Goal: Transaction & Acquisition: Purchase product/service

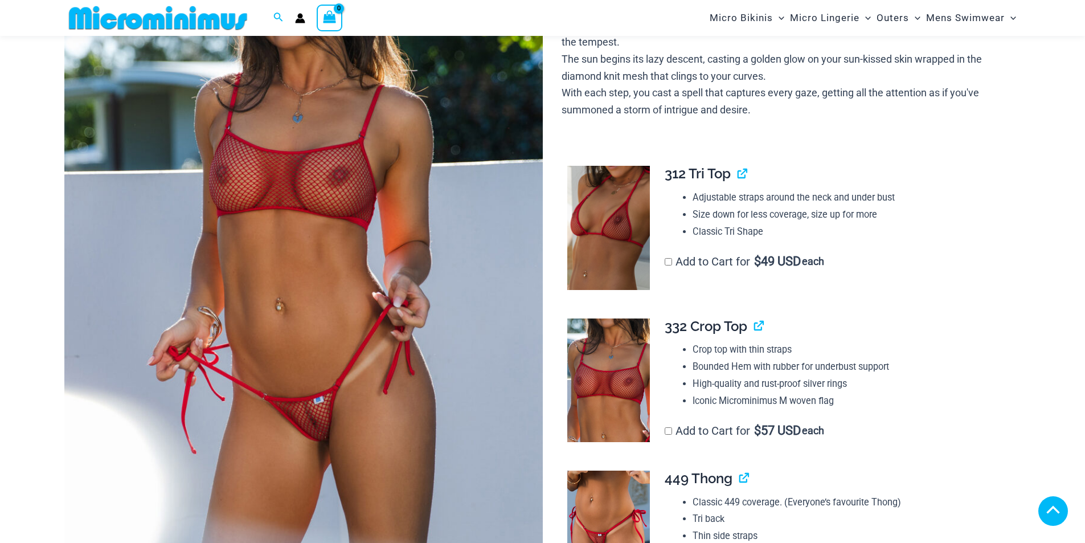
scroll to position [444, 0]
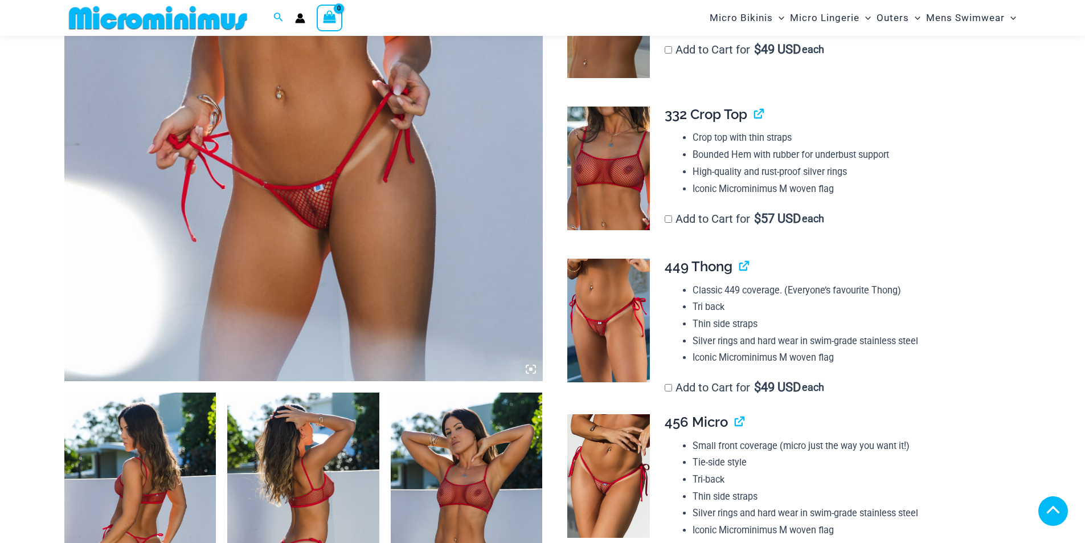
click at [531, 371] on icon at bounding box center [530, 368] width 3 height 3
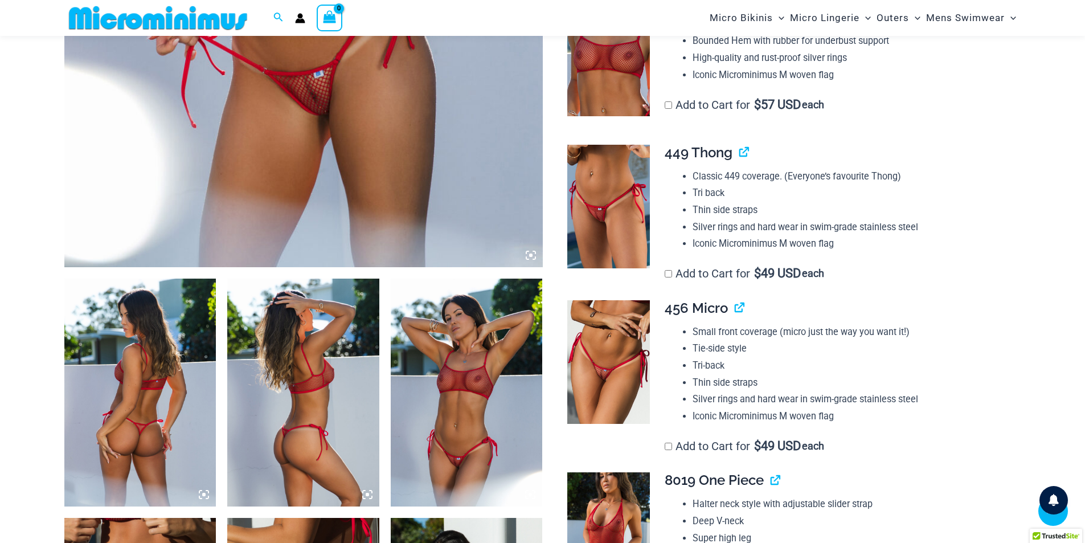
drag, startPoint x: 531, startPoint y: 377, endPoint x: 1009, endPoint y: 203, distance: 508.3
click at [1009, 114] on div "**********" at bounding box center [838, 54] width 347 height 122
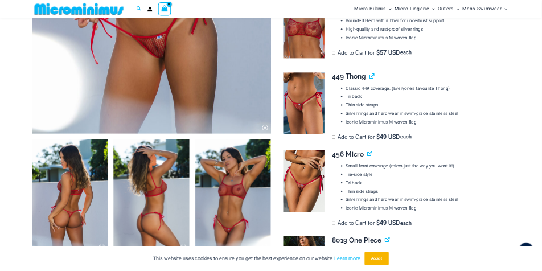
scroll to position [672, 0]
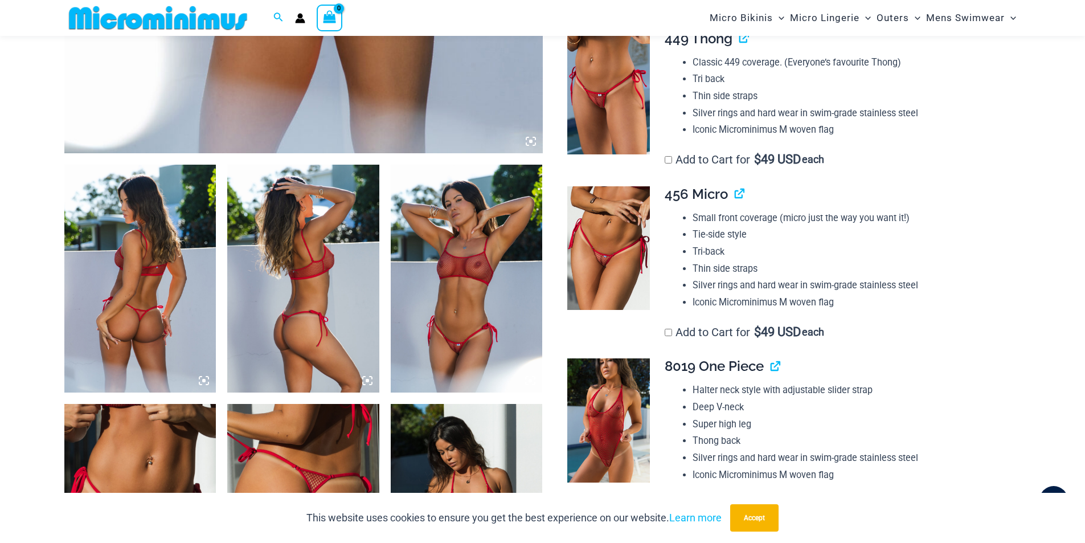
click at [470, 333] on img at bounding box center [467, 279] width 152 height 228
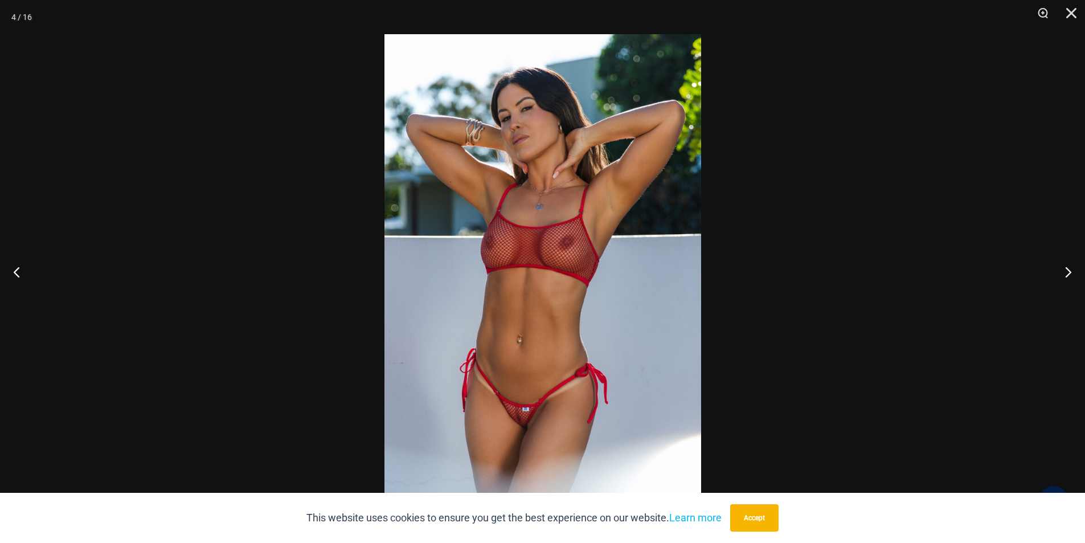
click at [481, 331] on img at bounding box center [542, 271] width 317 height 474
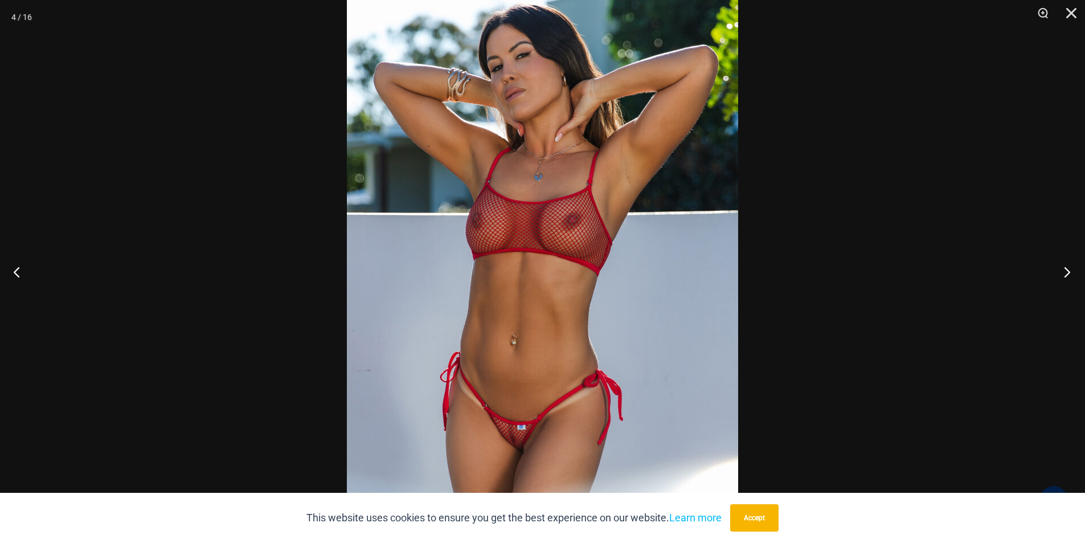
click at [1066, 268] on button "Next" at bounding box center [1063, 271] width 43 height 57
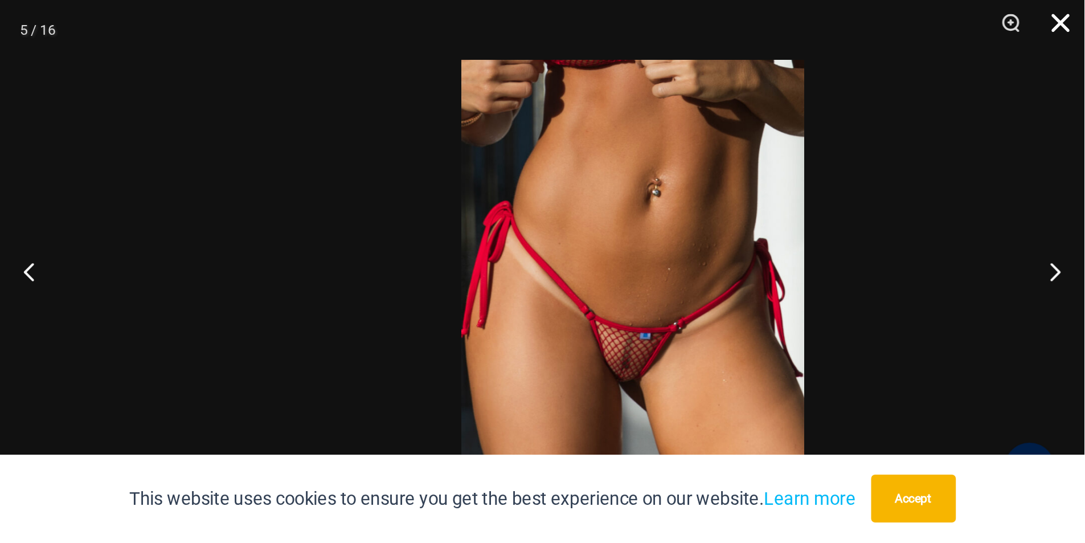
scroll to position [523, 0]
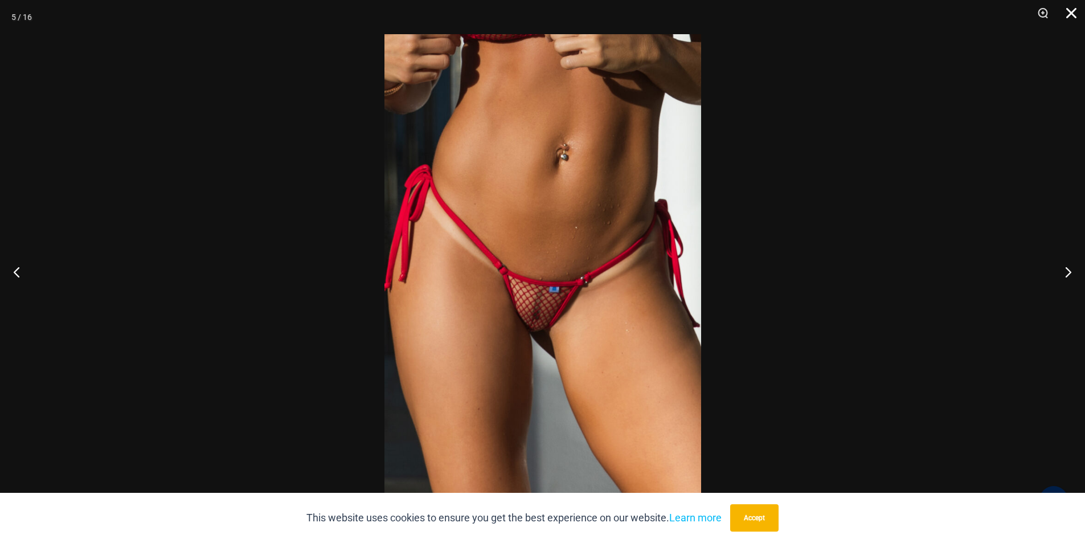
click at [547, 325] on img at bounding box center [542, 271] width 317 height 474
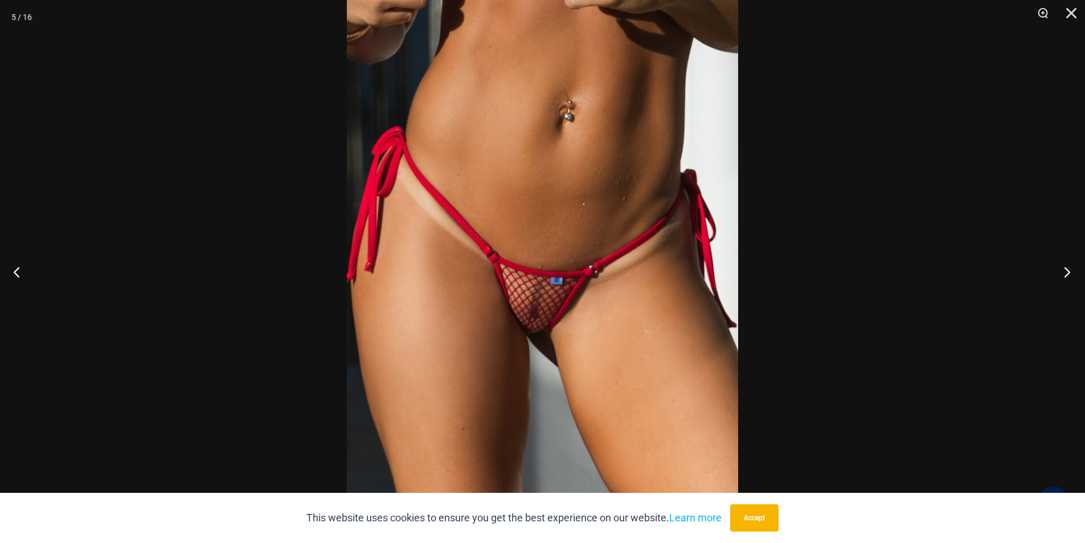
click at [1062, 267] on button "Next" at bounding box center [1063, 271] width 43 height 57
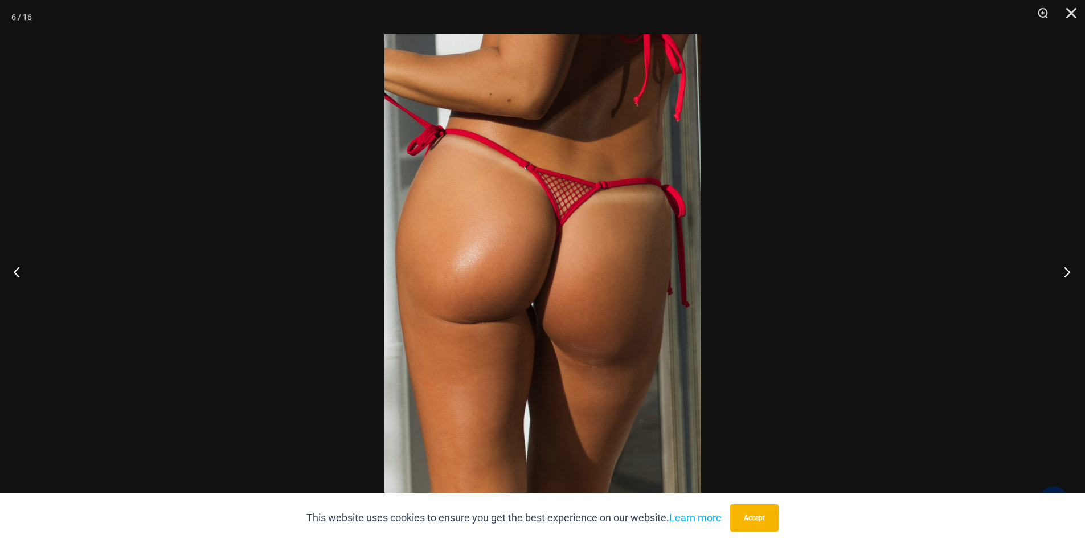
click at [1062, 267] on button "Next" at bounding box center [1063, 271] width 43 height 57
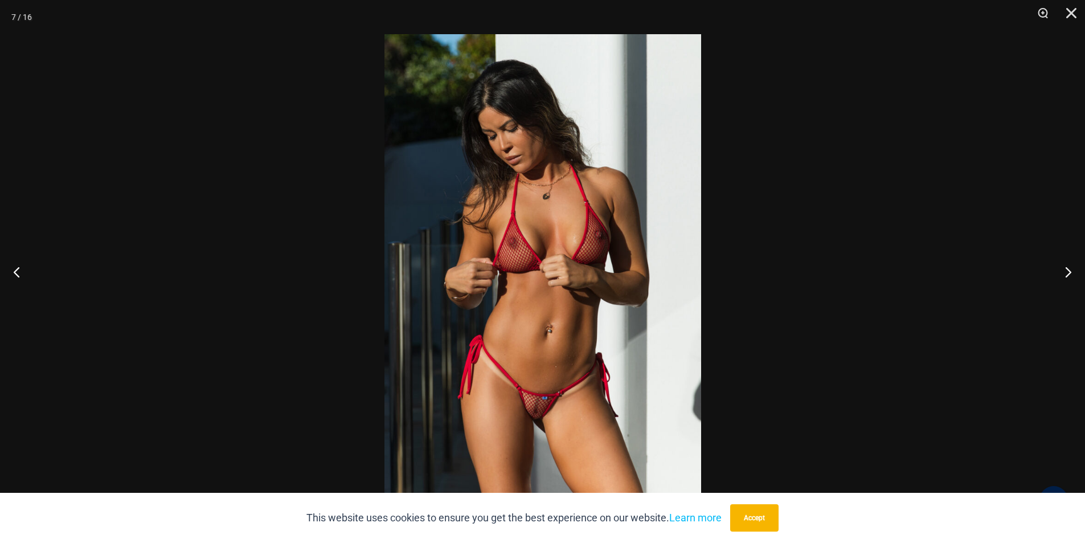
click at [548, 427] on img at bounding box center [542, 271] width 317 height 474
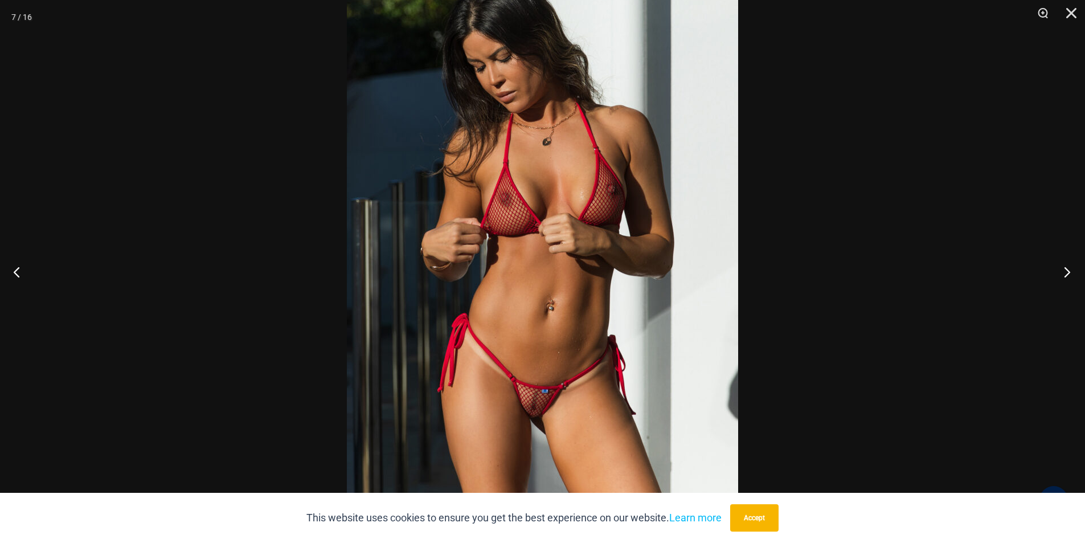
click at [1061, 269] on button "Next" at bounding box center [1063, 271] width 43 height 57
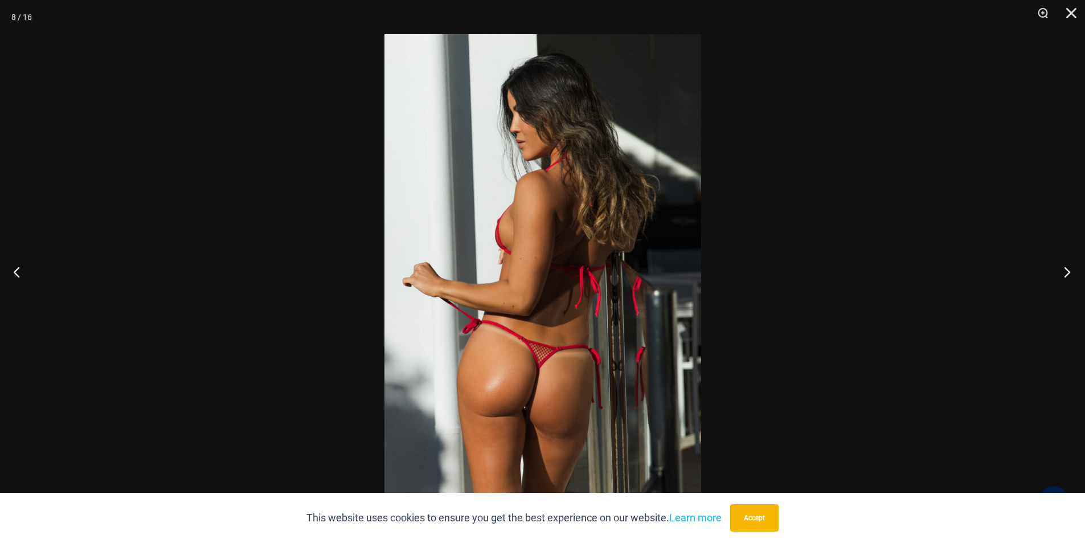
click at [1061, 269] on button "Next" at bounding box center [1063, 271] width 43 height 57
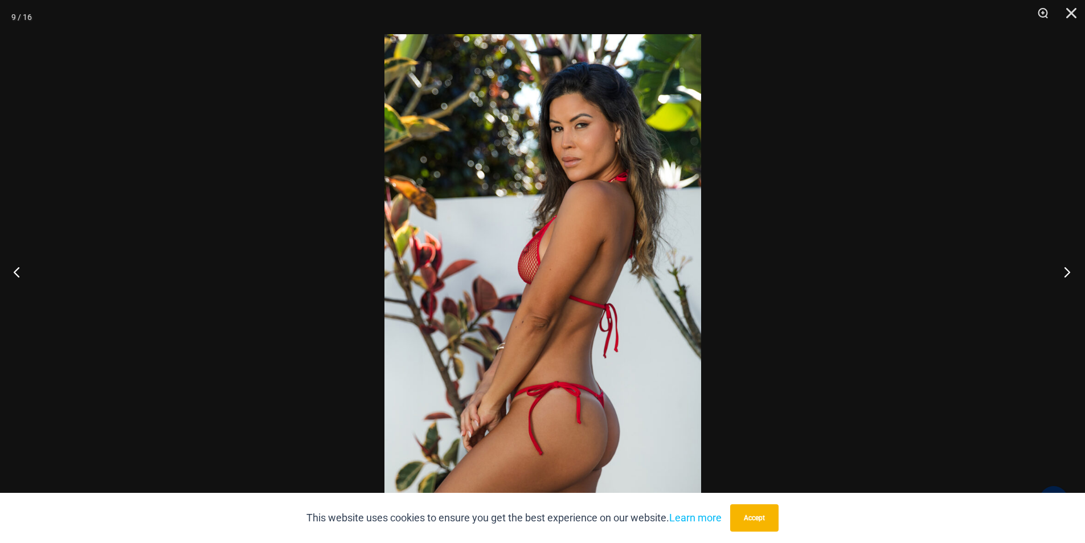
click at [1061, 269] on button "Next" at bounding box center [1063, 271] width 43 height 57
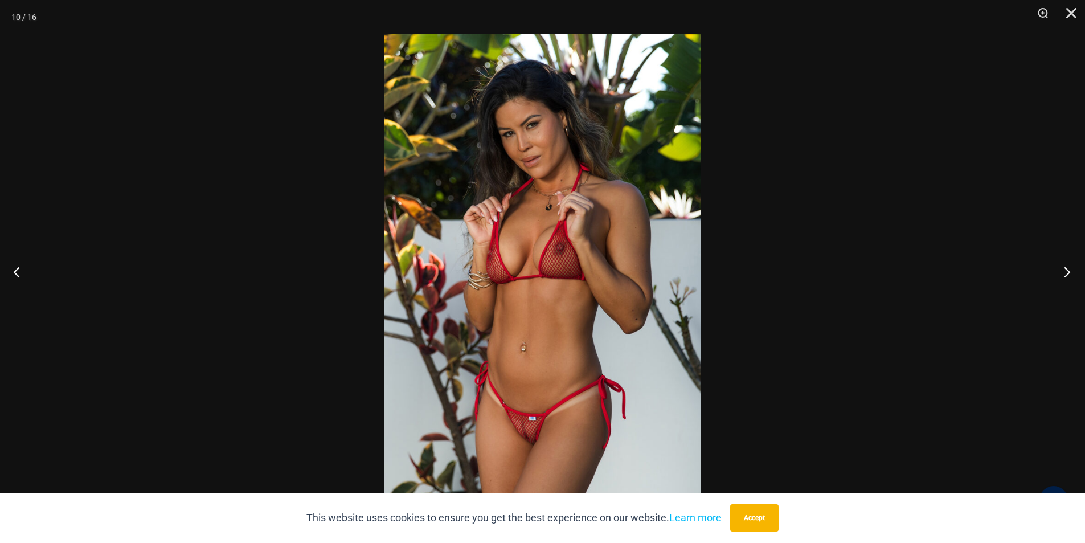
click at [1061, 269] on button "Next" at bounding box center [1063, 271] width 43 height 57
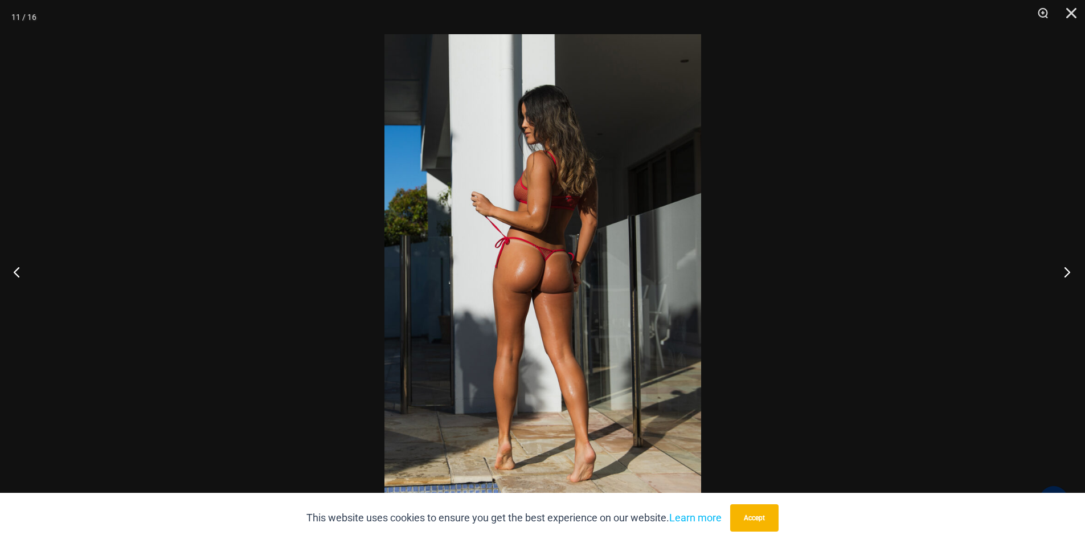
click at [1061, 269] on button "Next" at bounding box center [1063, 271] width 43 height 57
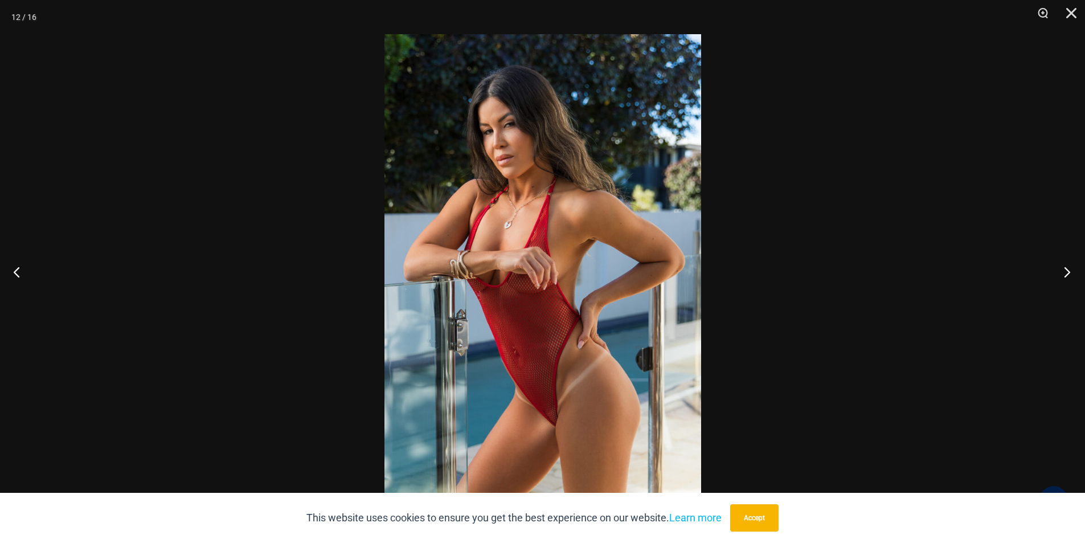
click at [1061, 269] on button "Next" at bounding box center [1063, 271] width 43 height 57
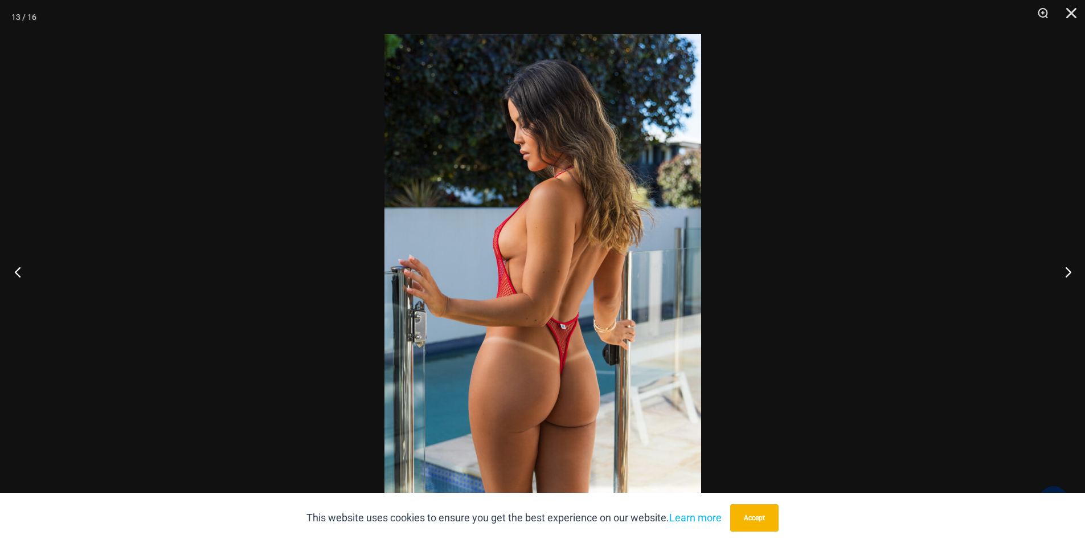
click at [20, 270] on button "Previous" at bounding box center [21, 271] width 43 height 57
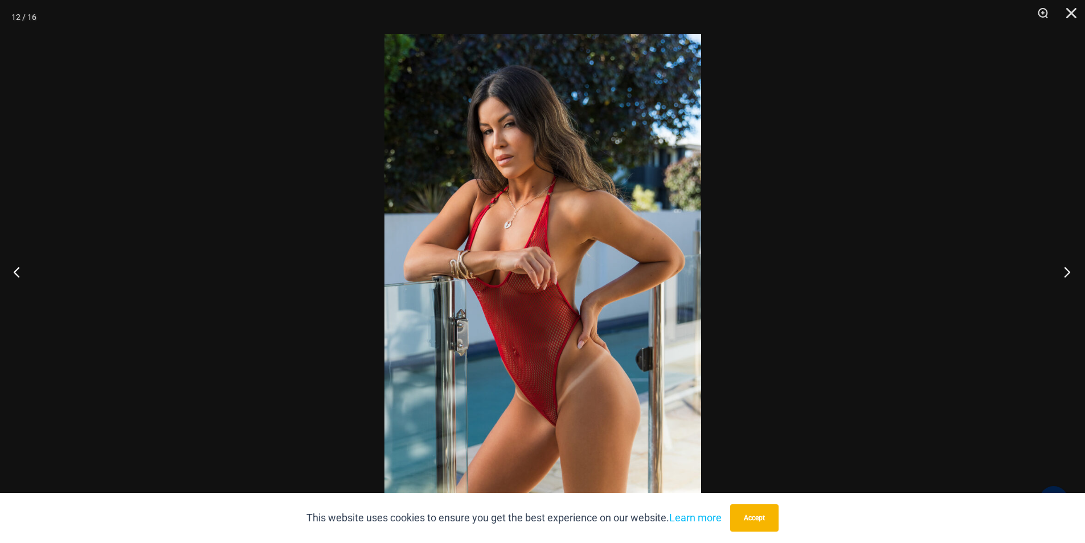
click at [1066, 271] on button "Next" at bounding box center [1063, 271] width 43 height 57
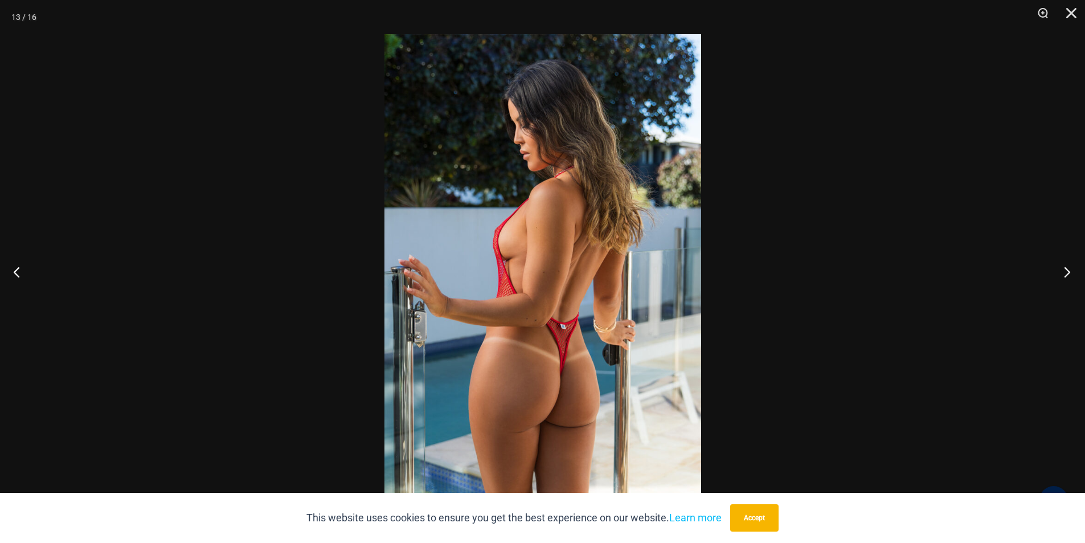
click at [1066, 271] on button "Next" at bounding box center [1063, 271] width 43 height 57
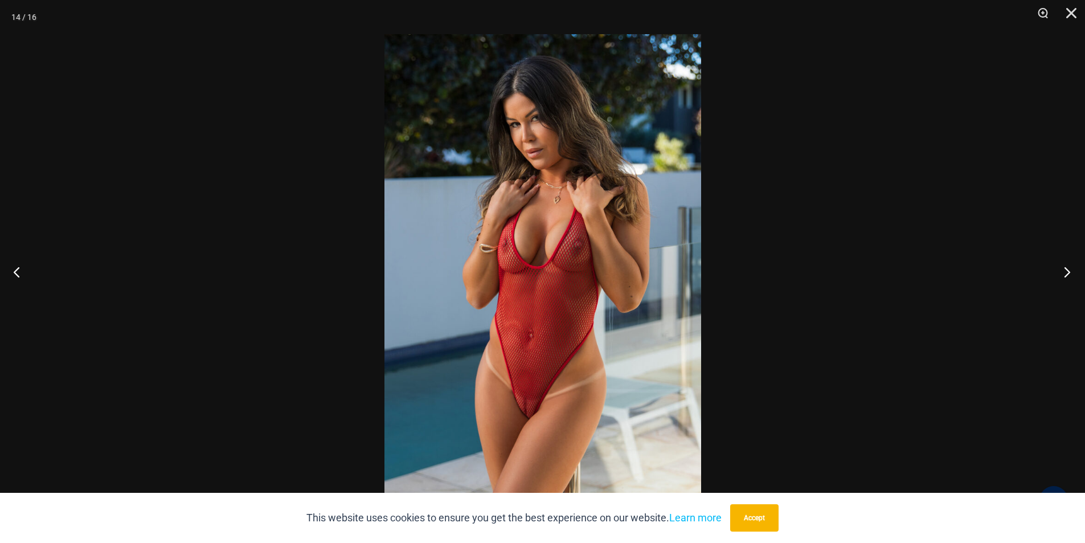
click at [1065, 271] on button "Next" at bounding box center [1063, 271] width 43 height 57
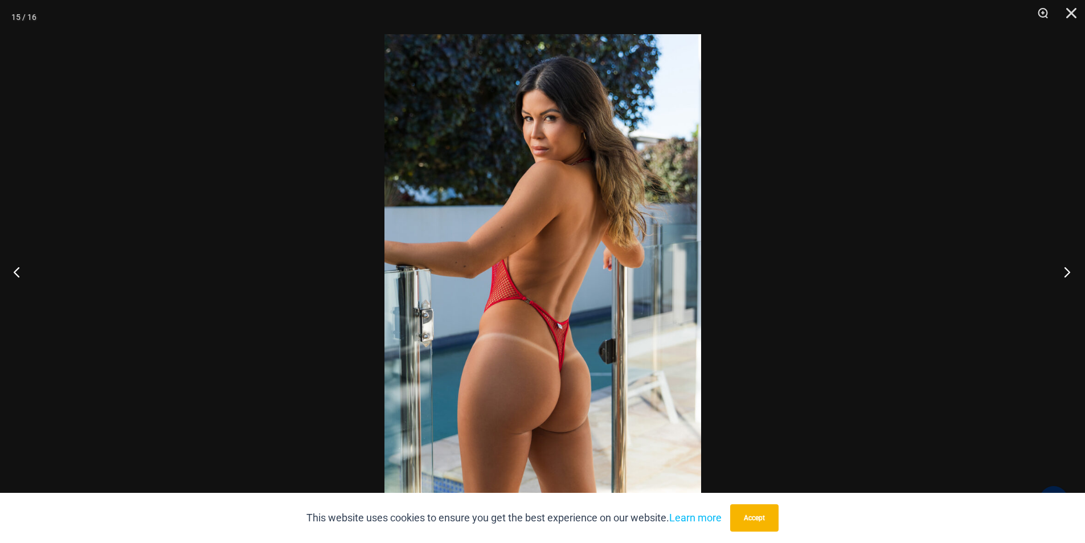
click at [1065, 271] on button "Next" at bounding box center [1063, 271] width 43 height 57
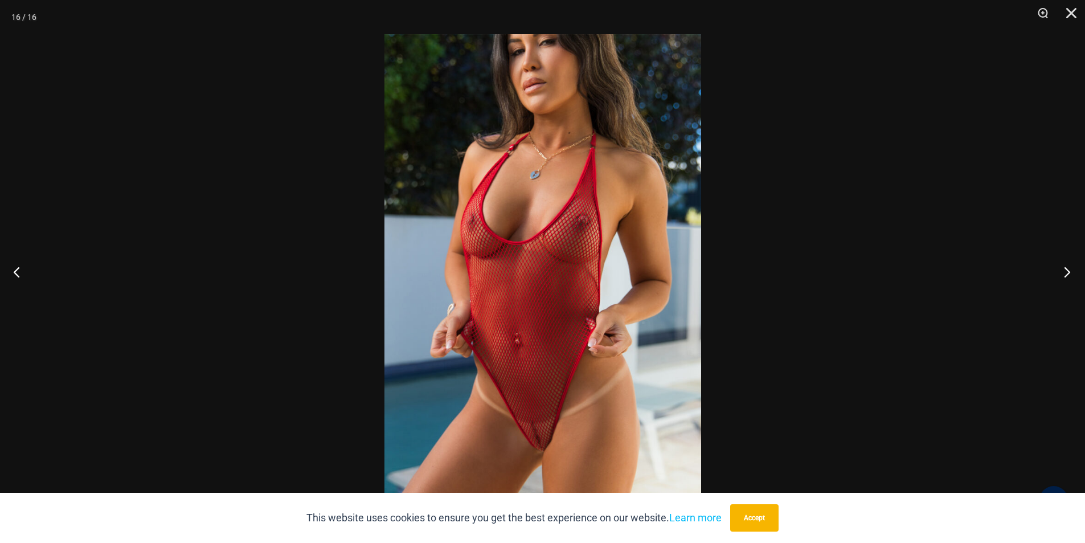
click at [1065, 271] on button "Next" at bounding box center [1063, 271] width 43 height 57
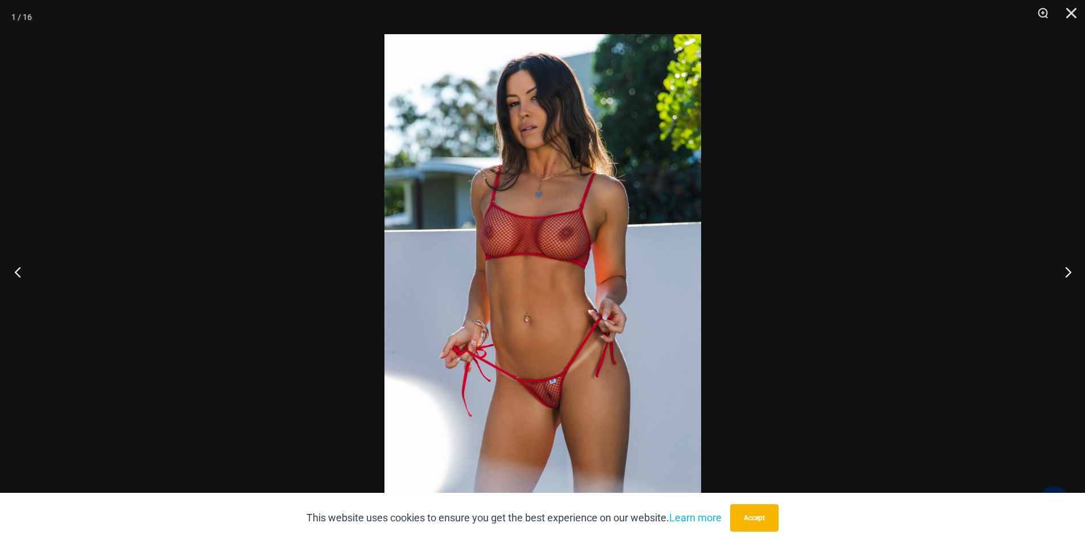
click at [23, 272] on button "Previous" at bounding box center [21, 271] width 43 height 57
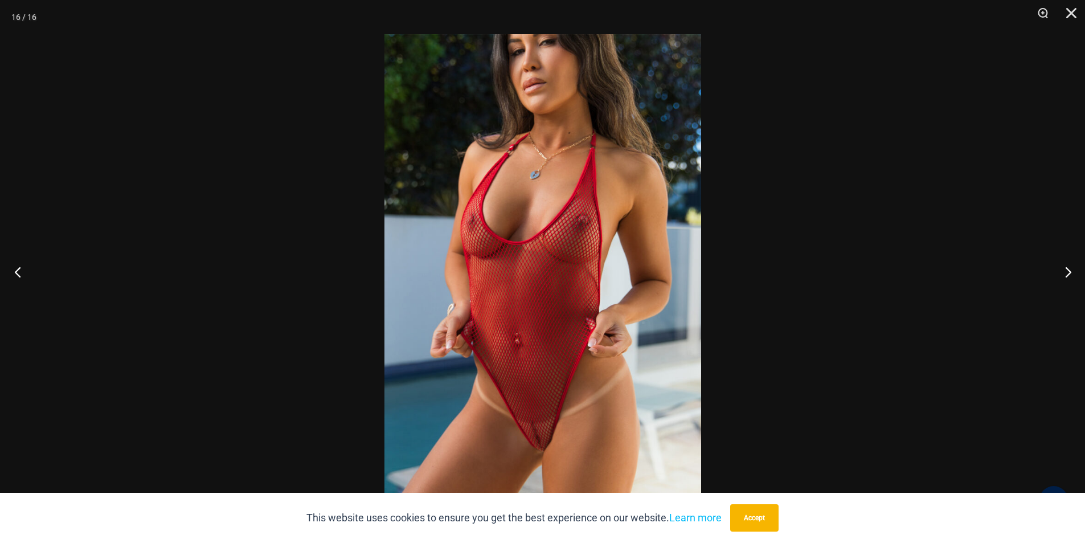
click at [23, 272] on button "Previous" at bounding box center [21, 271] width 43 height 57
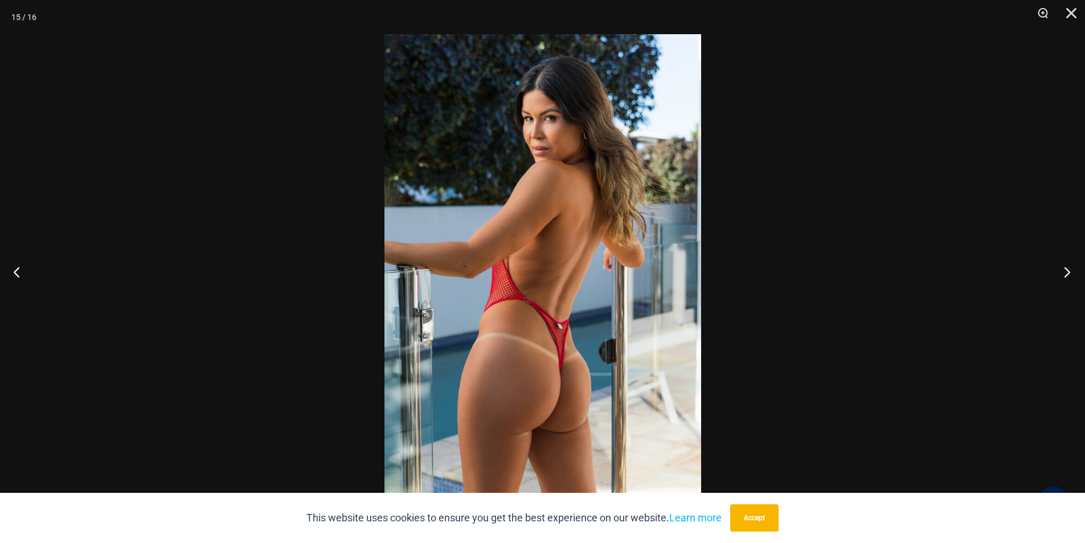
click at [1061, 270] on button "Next" at bounding box center [1063, 271] width 43 height 57
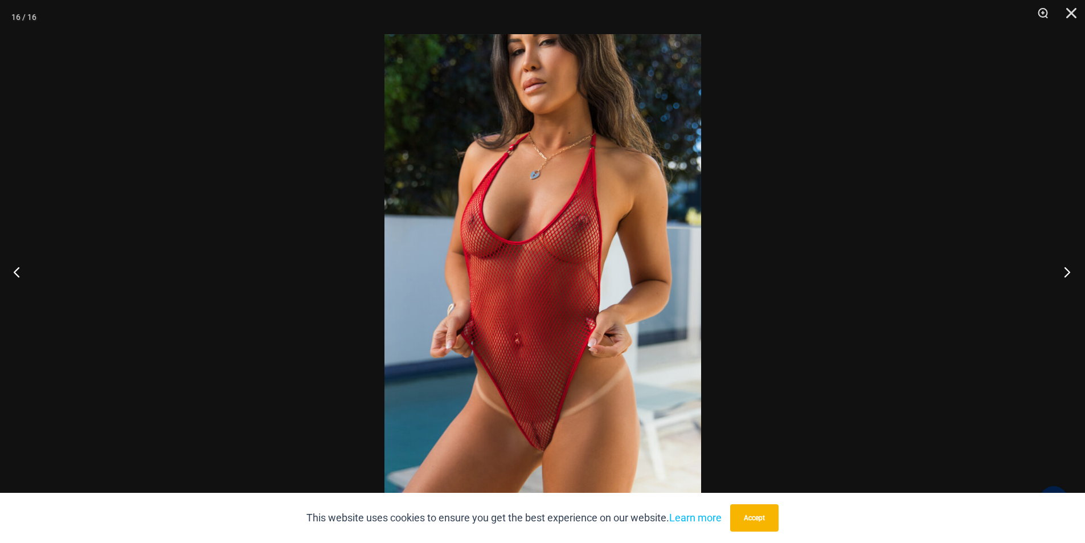
click at [1061, 270] on button "Next" at bounding box center [1063, 271] width 43 height 57
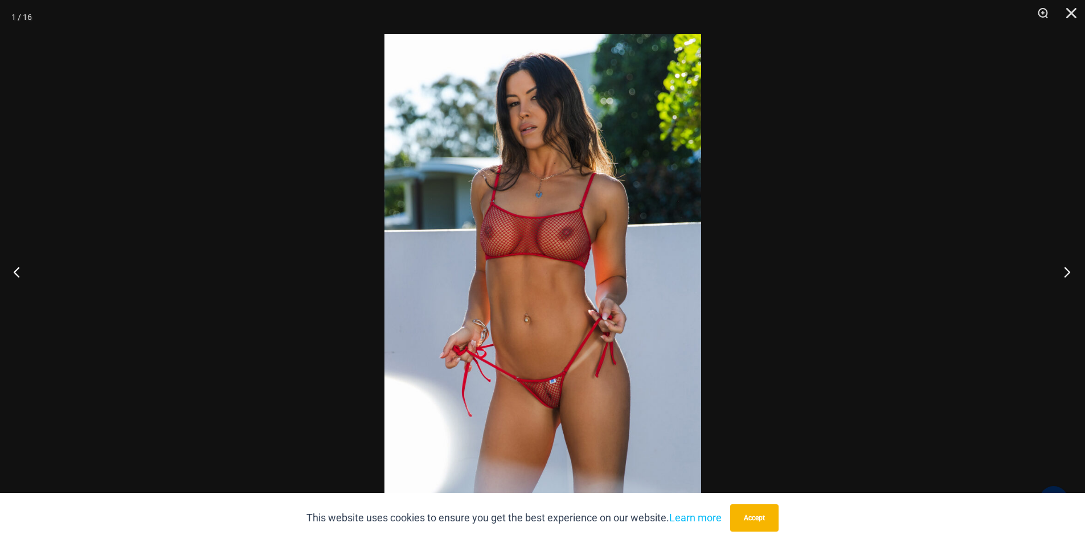
click at [1061, 270] on button "Next" at bounding box center [1063, 271] width 43 height 57
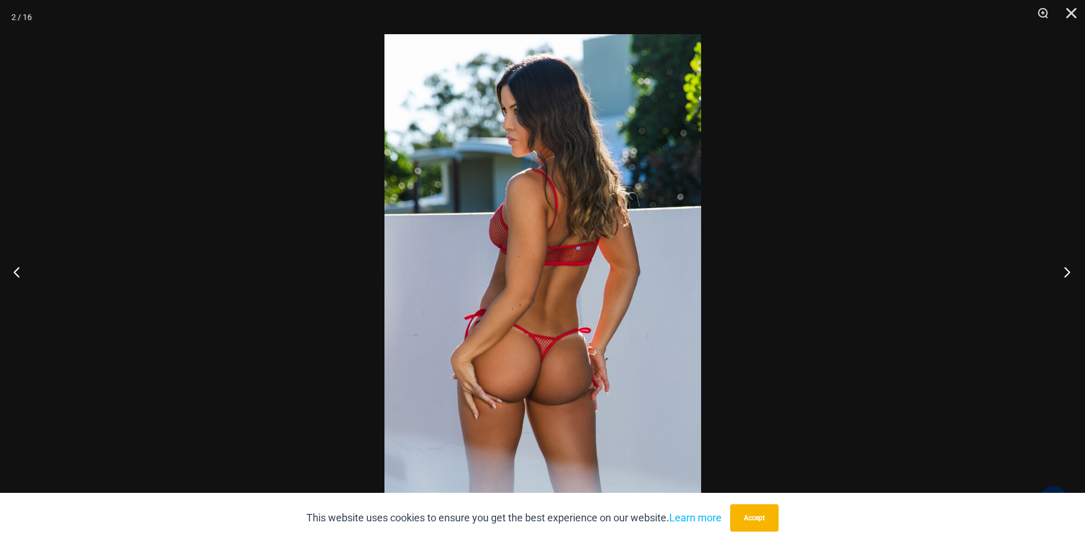
click at [1061, 270] on button "Next" at bounding box center [1063, 271] width 43 height 57
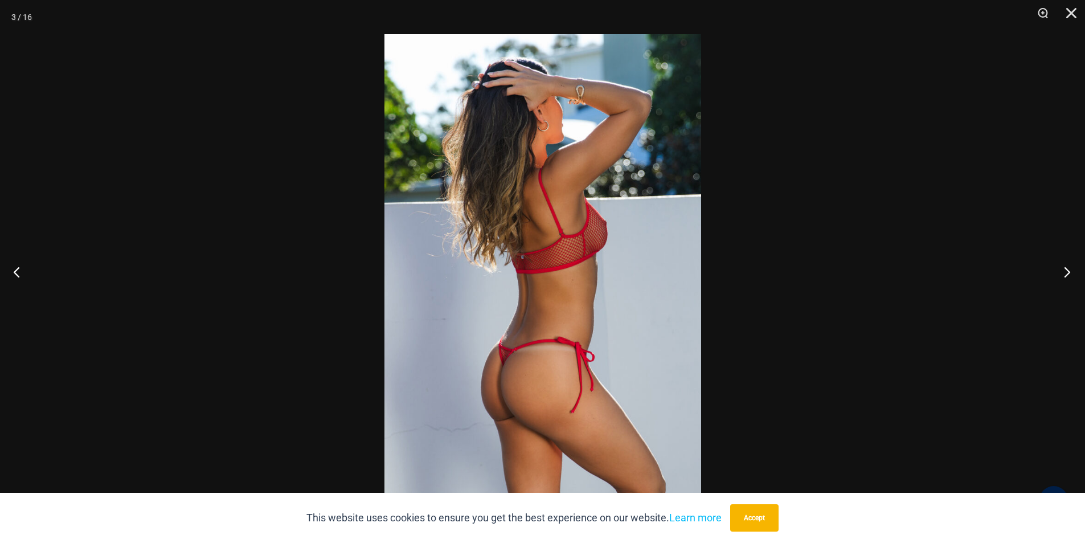
click at [1061, 270] on button "Next" at bounding box center [1063, 271] width 43 height 57
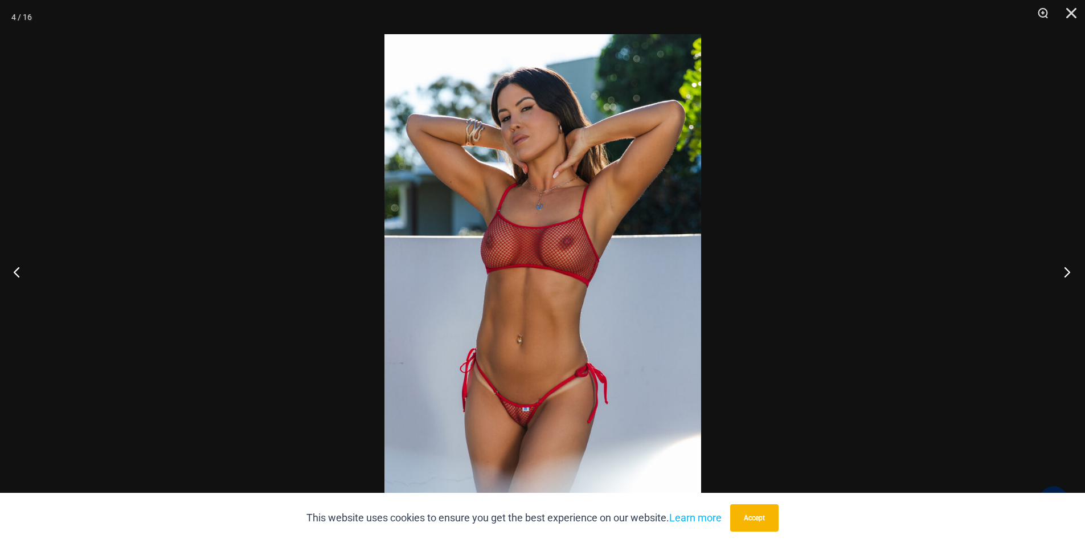
click at [1061, 270] on button "Next" at bounding box center [1063, 271] width 43 height 57
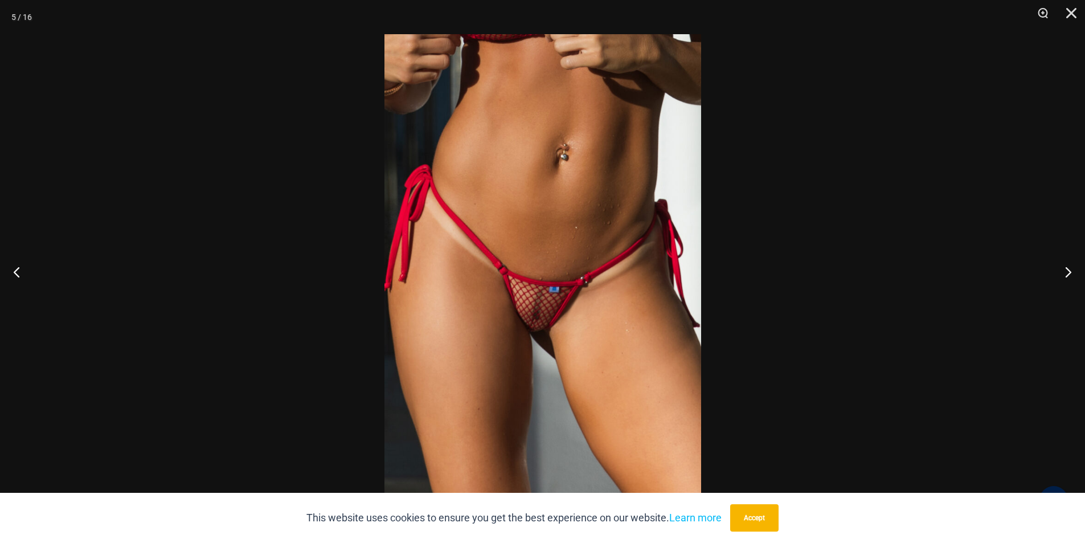
click at [538, 335] on img at bounding box center [542, 271] width 317 height 474
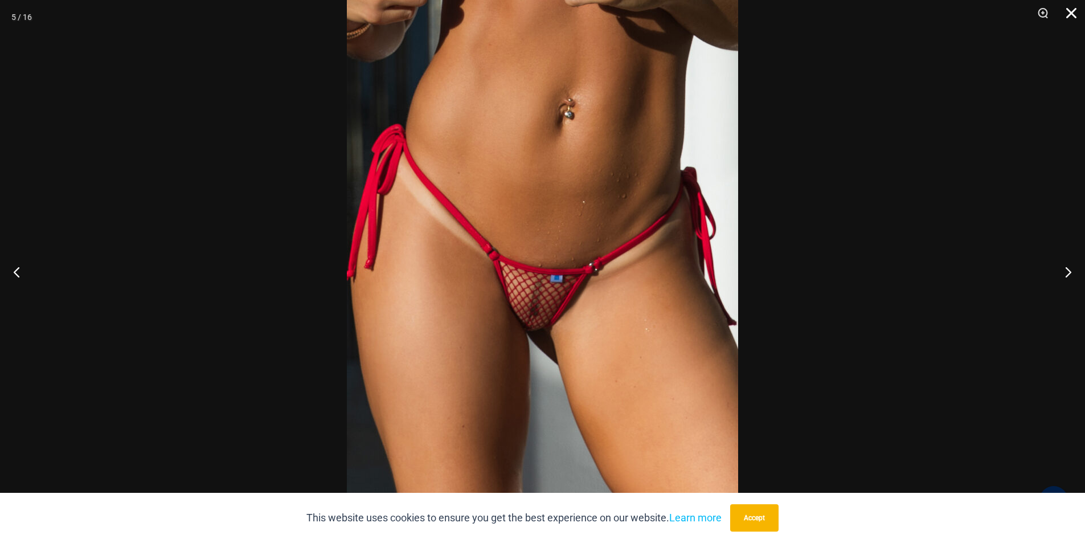
click at [1069, 9] on button "Close" at bounding box center [1067, 17] width 28 height 34
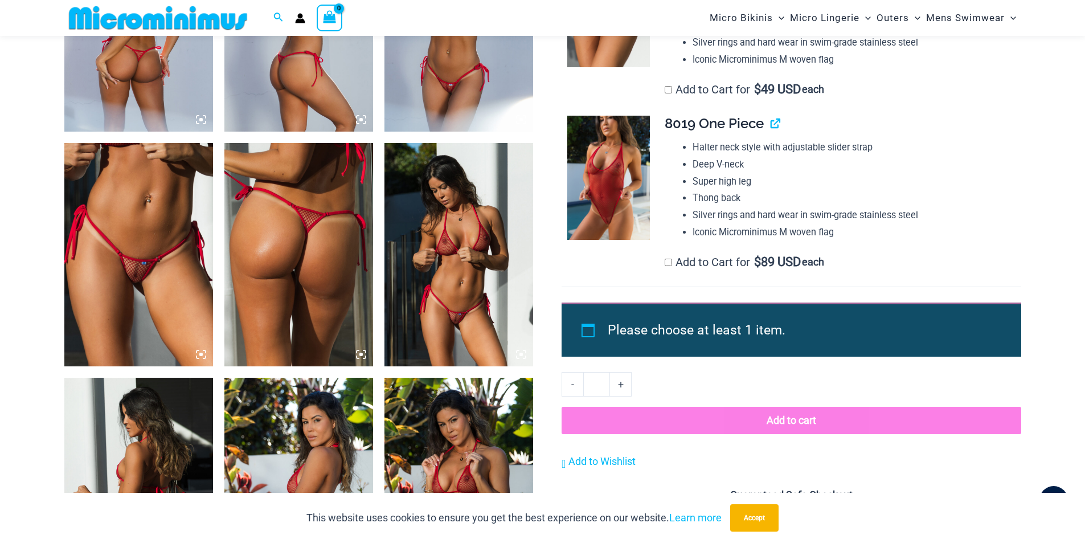
scroll to position [921, 0]
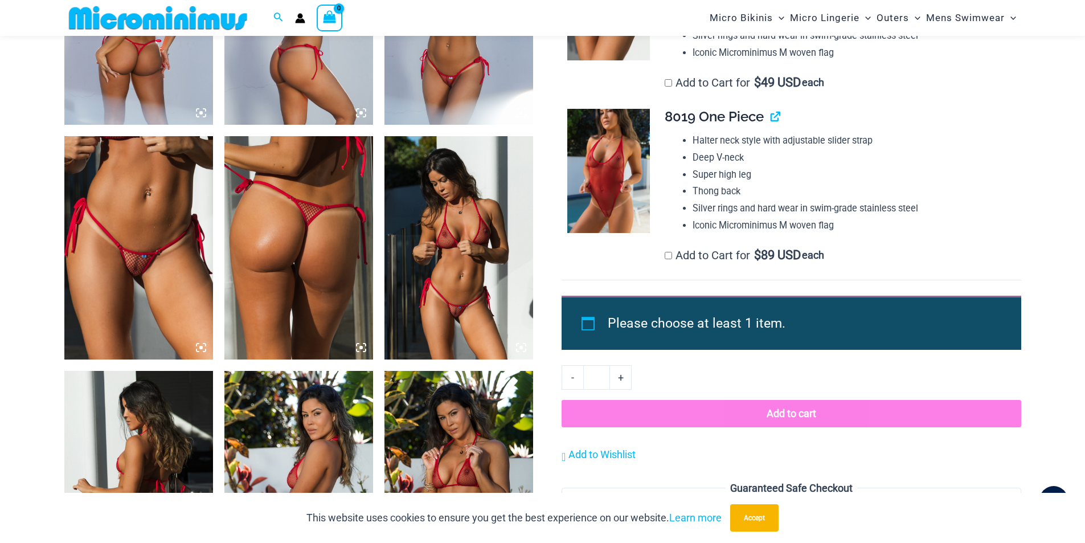
click at [147, 281] on img at bounding box center [138, 247] width 149 height 223
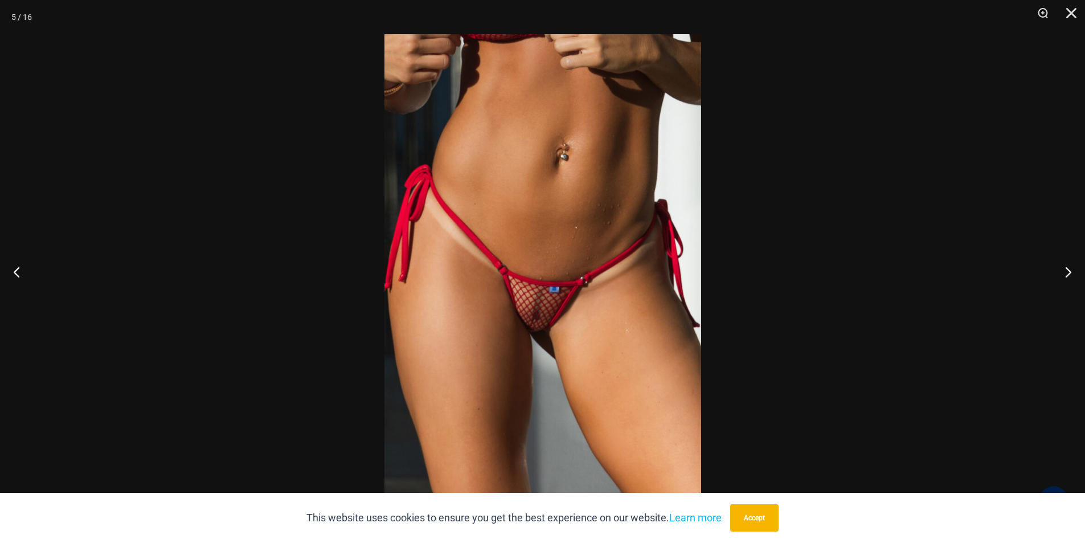
click at [539, 341] on img at bounding box center [542, 271] width 317 height 474
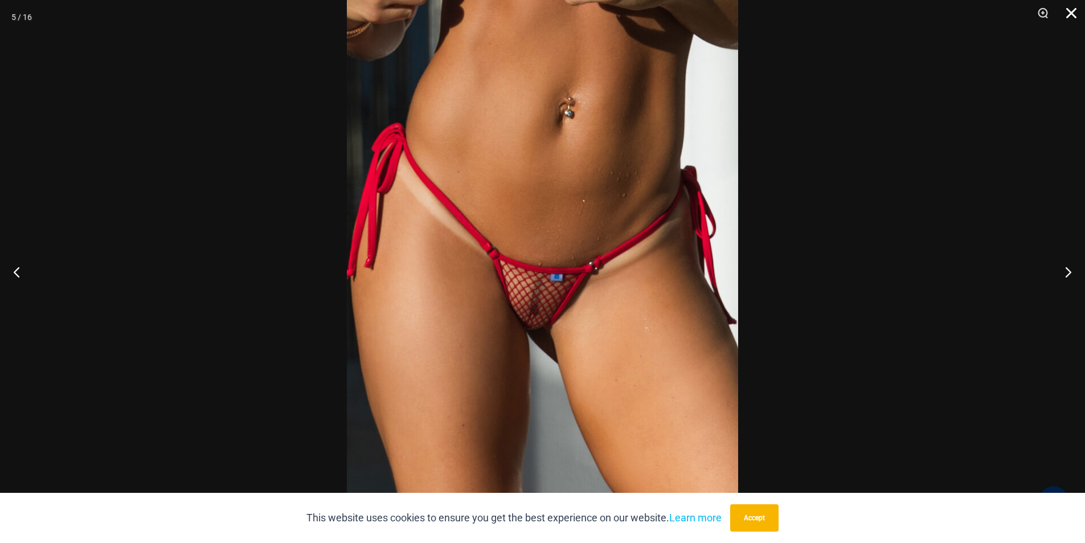
click at [1071, 10] on button "Close" at bounding box center [1067, 17] width 28 height 34
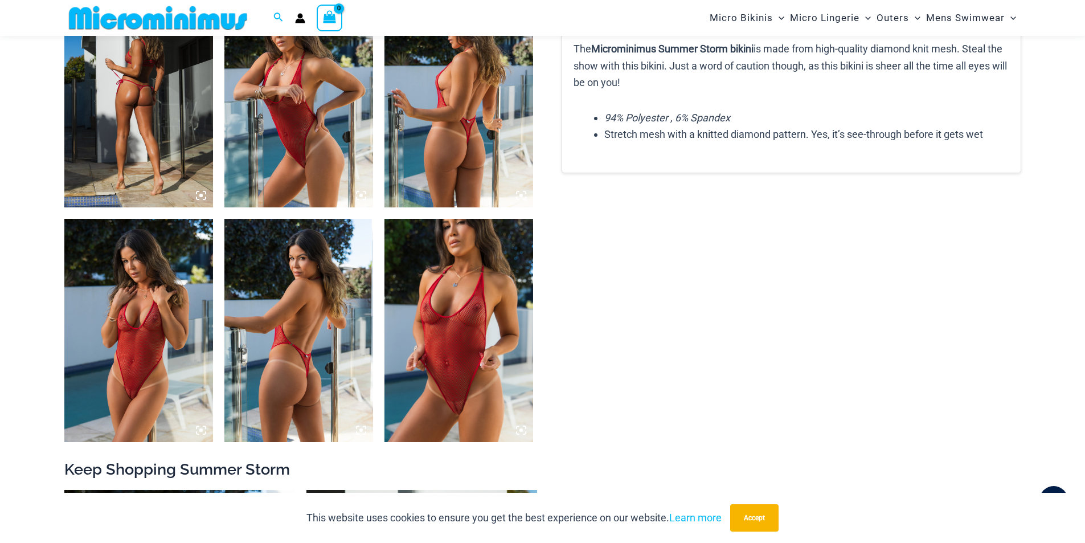
scroll to position [1605, 0]
